Goal: Find contact information: Find contact information

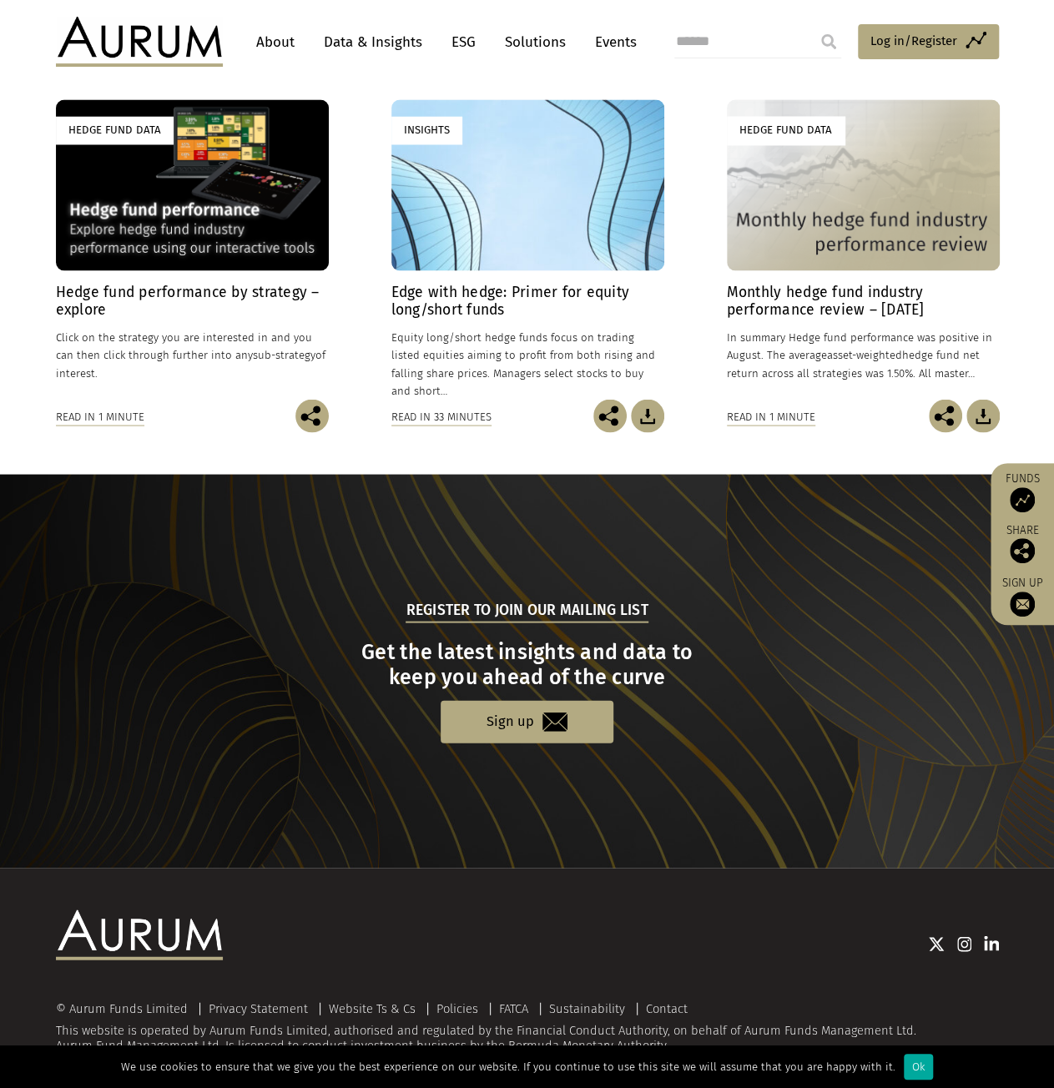
scroll to position [1363, 0]
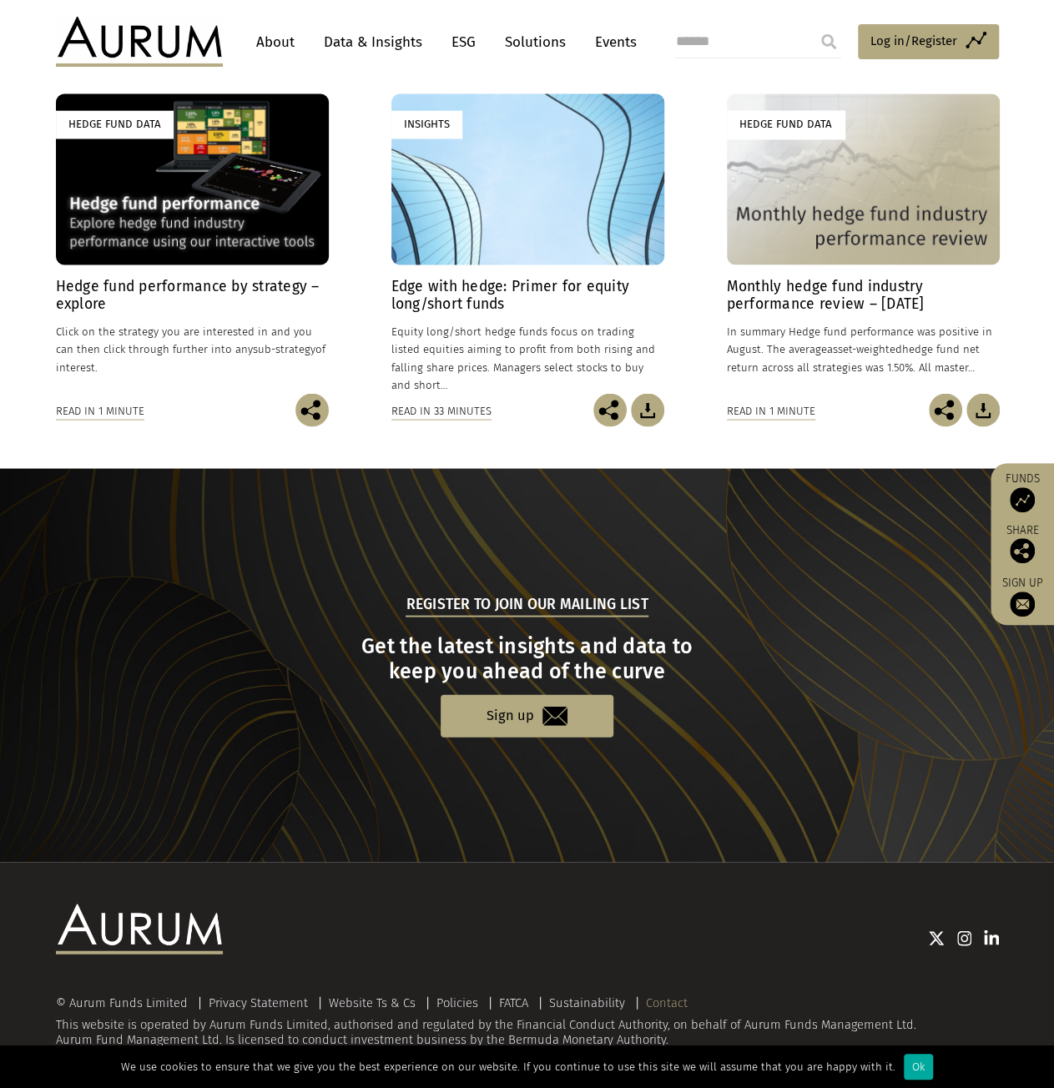
click at [668, 1001] on link "Contact" at bounding box center [667, 1002] width 42 height 15
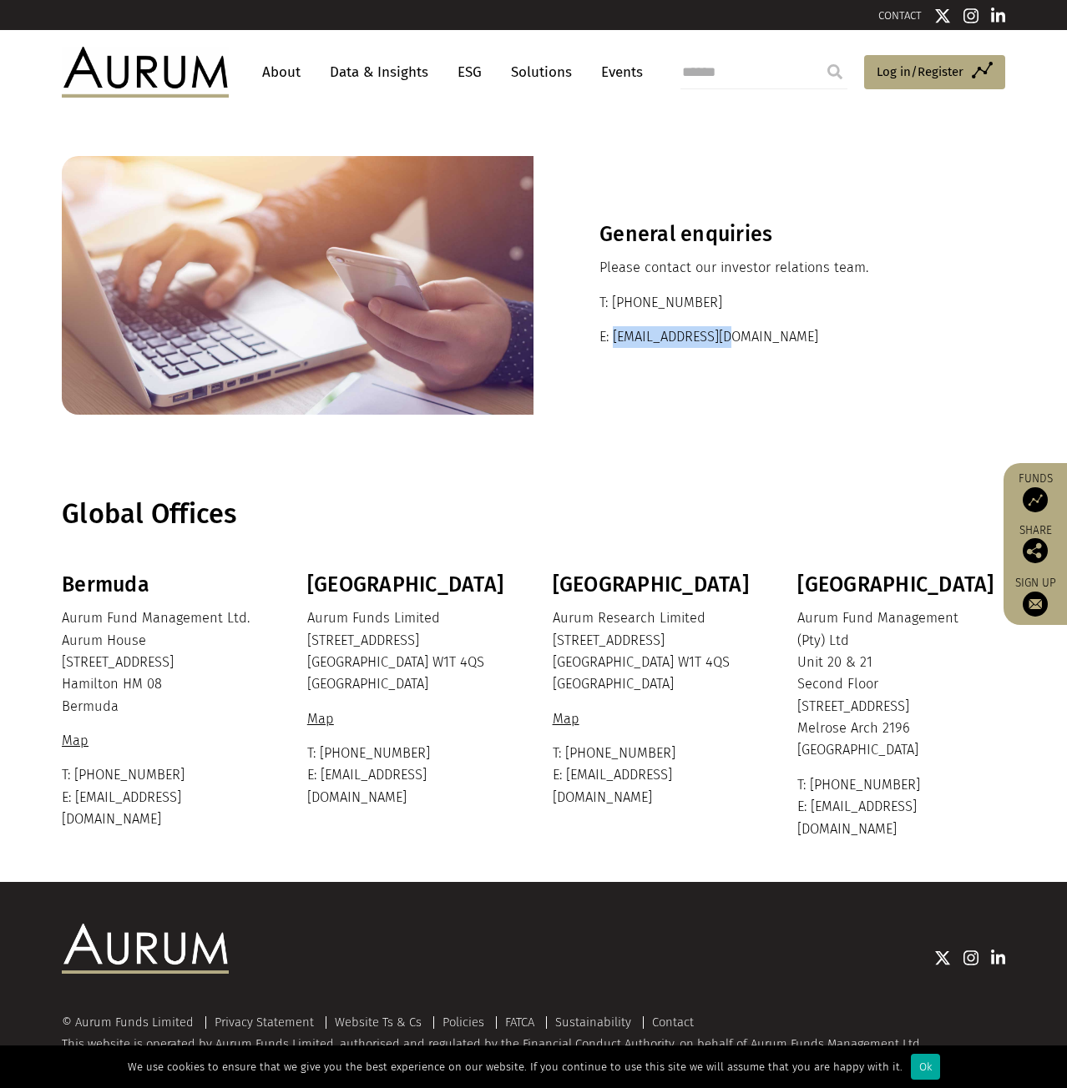
drag, startPoint x: 613, startPoint y: 335, endPoint x: 760, endPoint y: 335, distance: 147.7
click at [760, 335] on p "E: ir@aurumfunds.com" at bounding box center [769, 337] width 340 height 22
copy p "ir@aurumfunds.com"
click at [537, 69] on link "Solutions" at bounding box center [541, 72] width 78 height 31
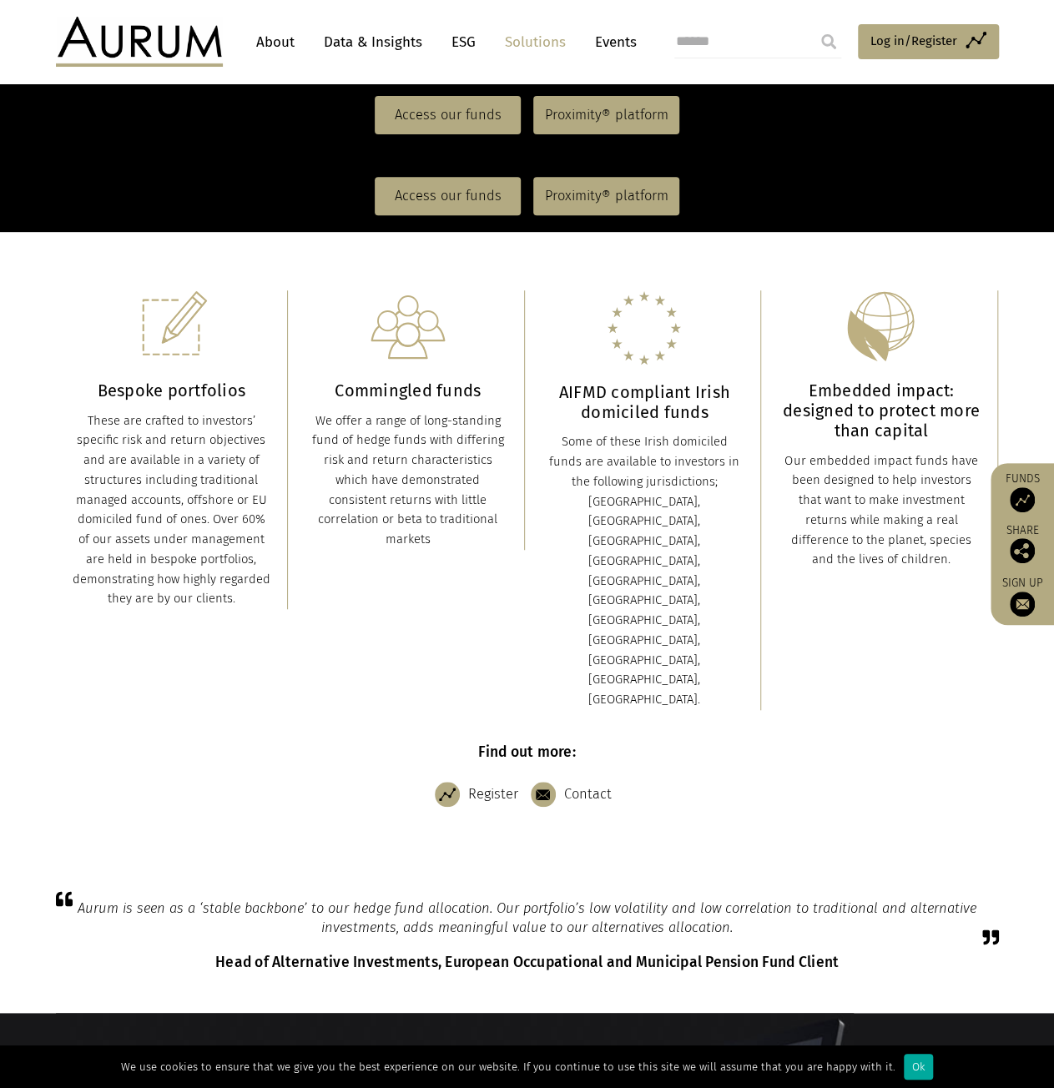
scroll to position [501, 0]
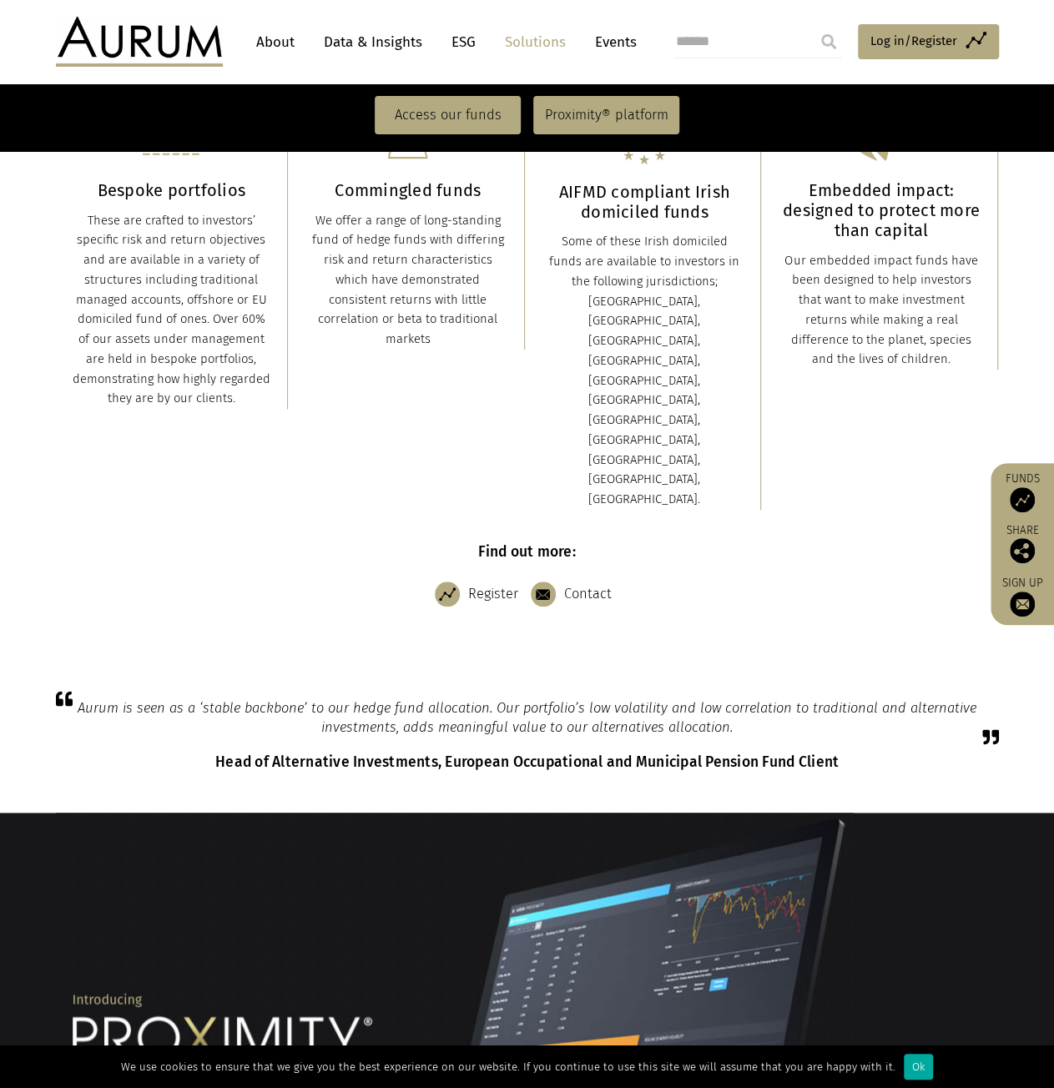
click at [574, 573] on link "Contact" at bounding box center [575, 594] width 89 height 42
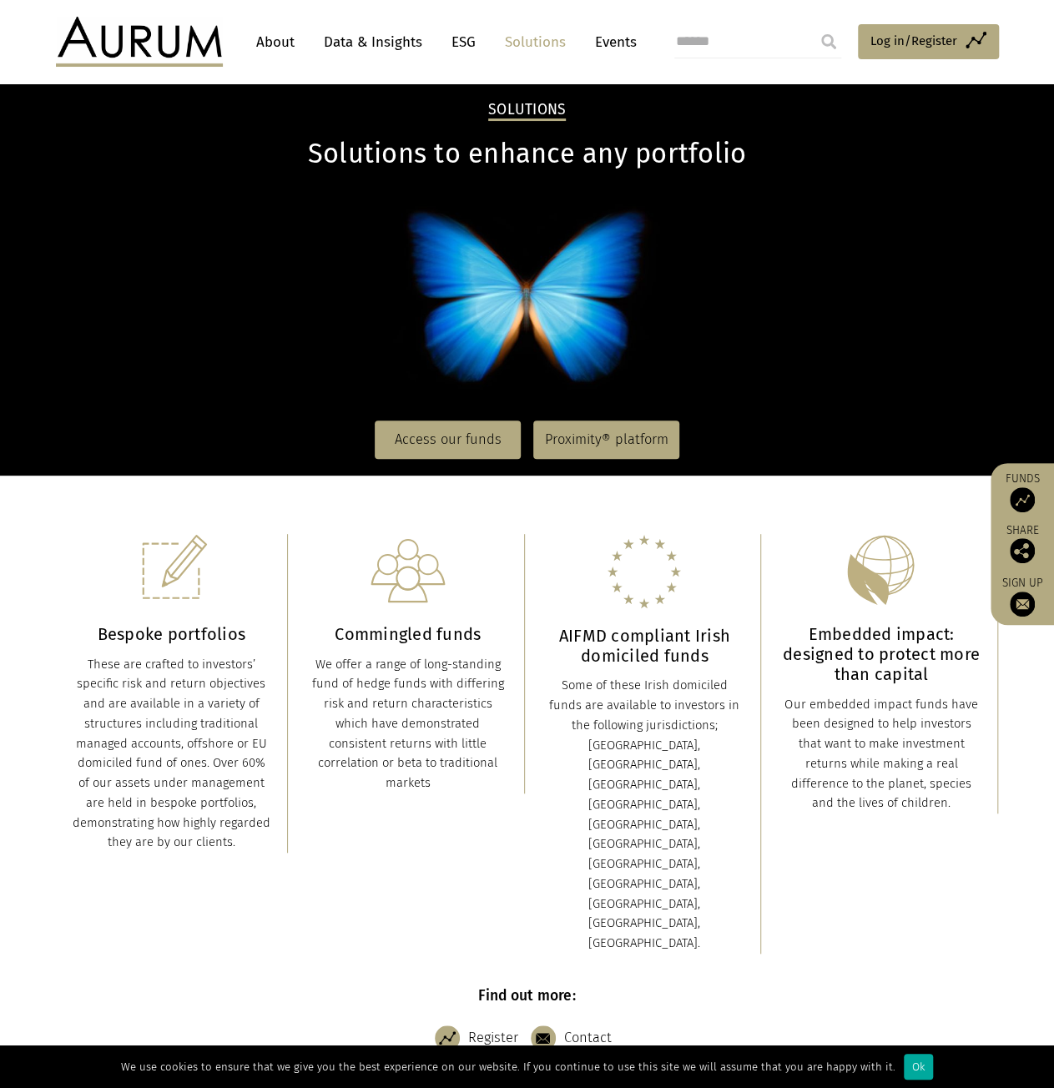
scroll to position [0, 0]
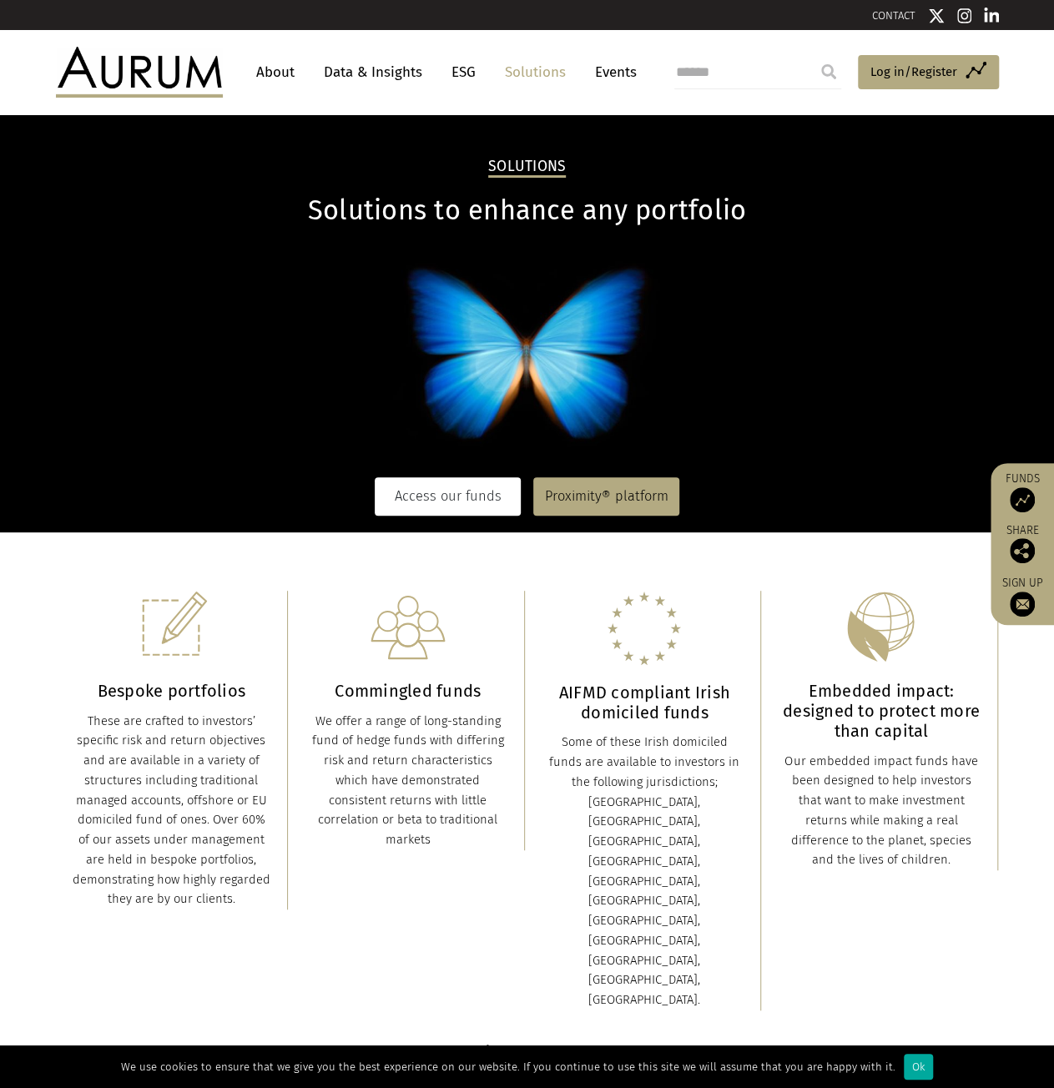
click at [452, 510] on link "Access our funds" at bounding box center [448, 496] width 146 height 38
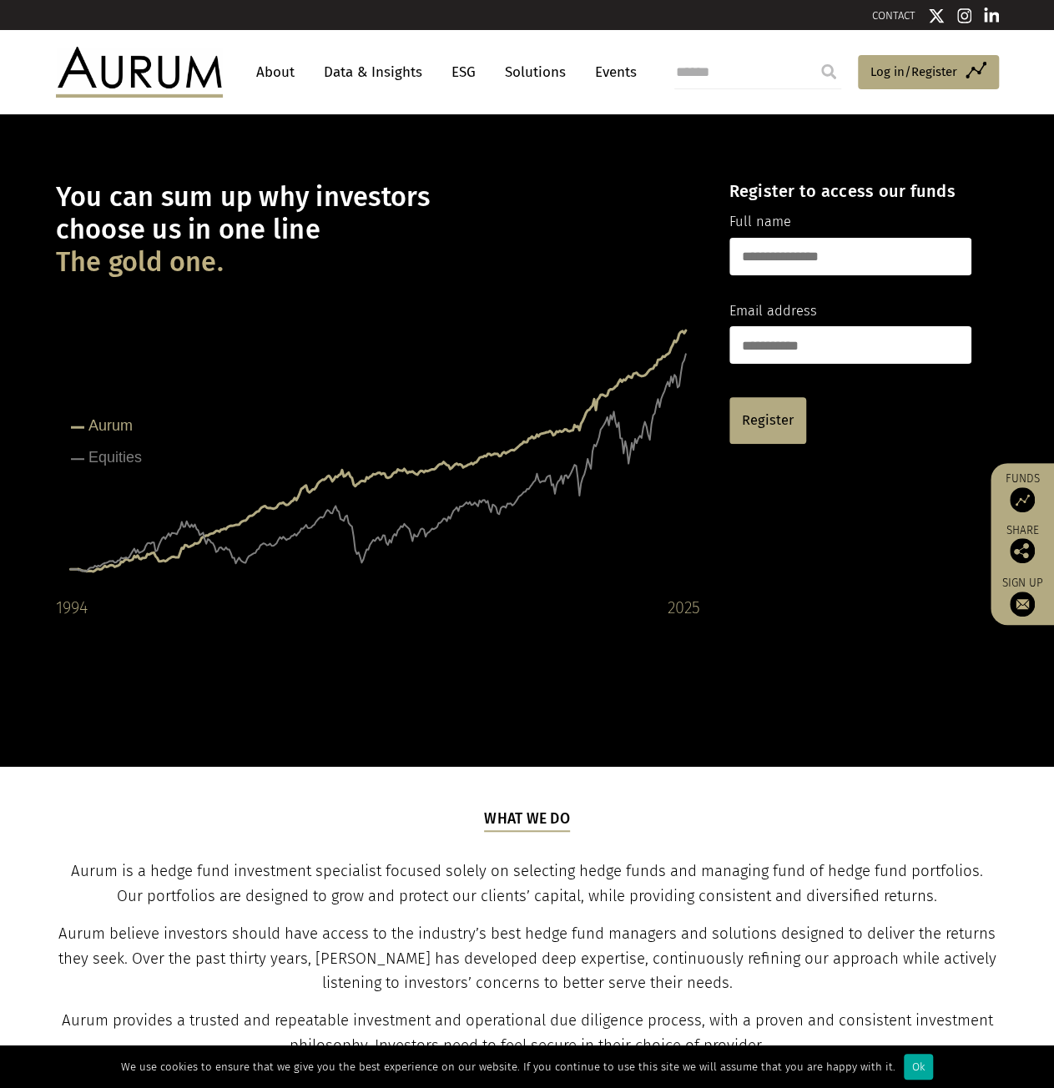
click at [601, 71] on link "Events" at bounding box center [612, 72] width 50 height 31
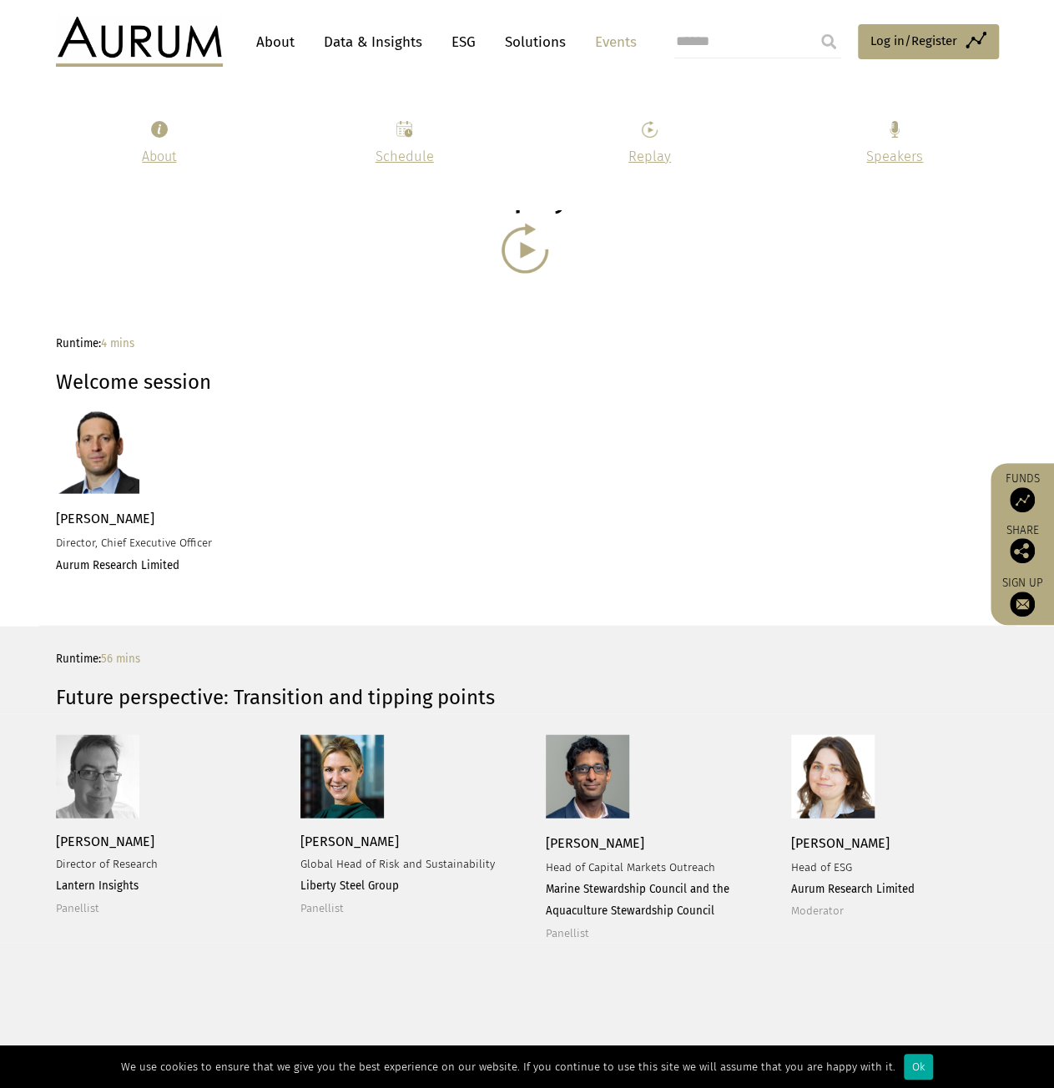
scroll to position [1669, 0]
